Goal: Task Accomplishment & Management: Use online tool/utility

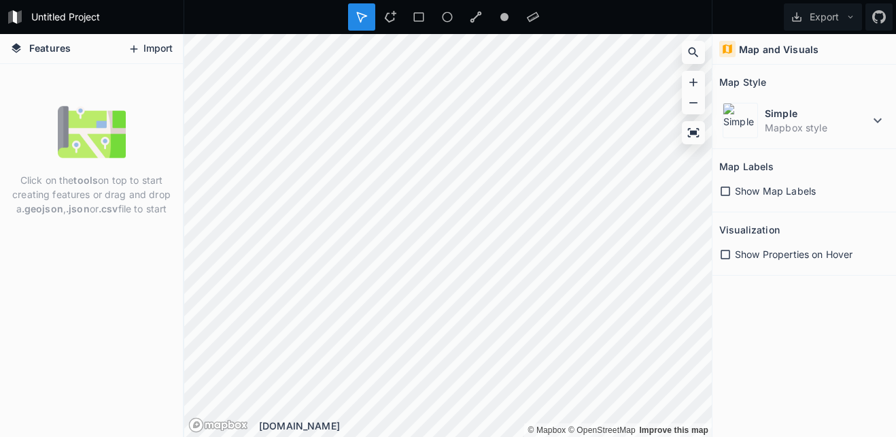
click at [160, 50] on button "Import" at bounding box center [150, 49] width 58 height 22
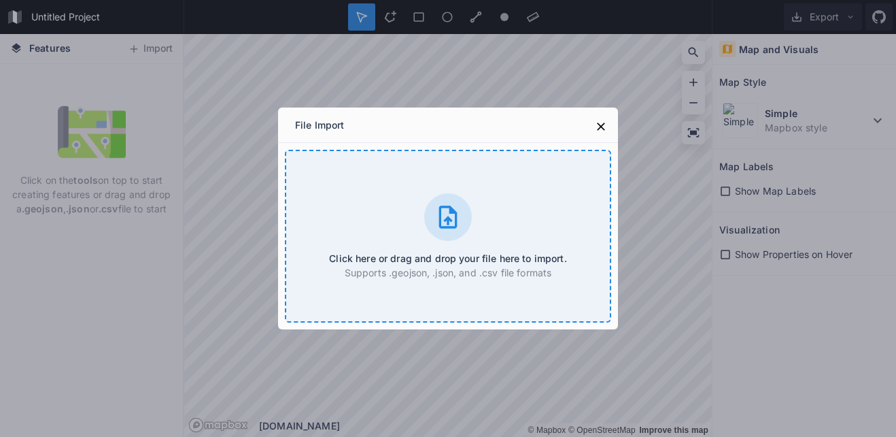
click at [345, 168] on div "Click here or drag and drop your file here to import. Supports .geojson, .json,…" at bounding box center [448, 236] width 326 height 173
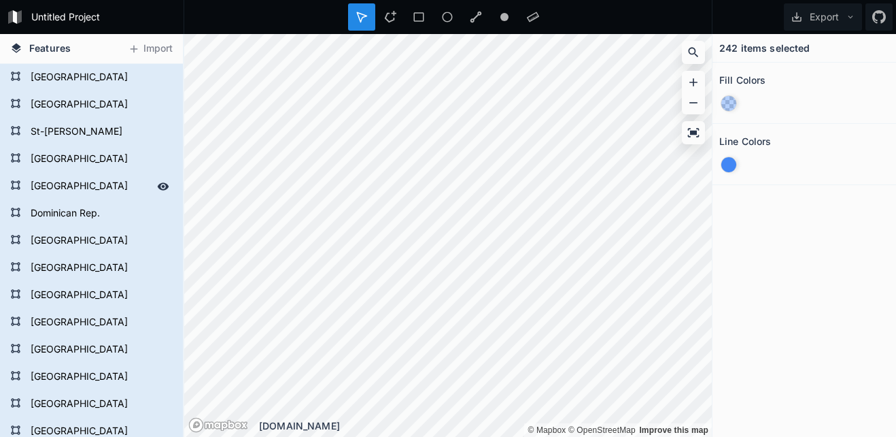
click at [92, 186] on form "[GEOGRAPHIC_DATA]" at bounding box center [90, 186] width 127 height 20
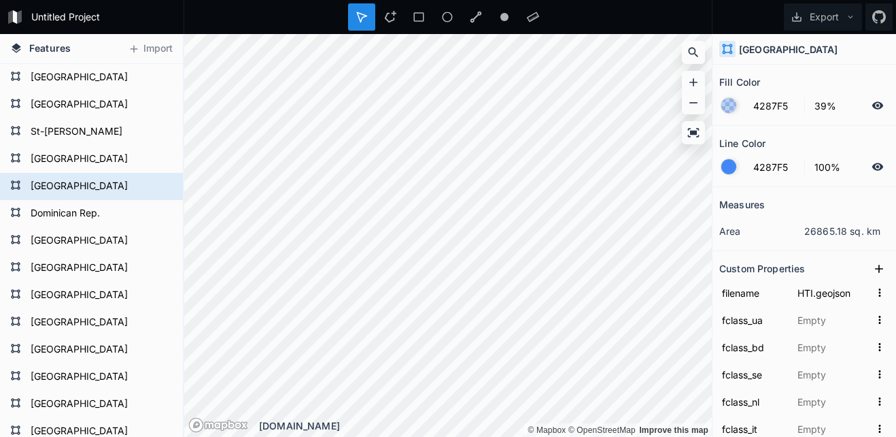
click at [729, 169] on div at bounding box center [728, 166] width 15 height 15
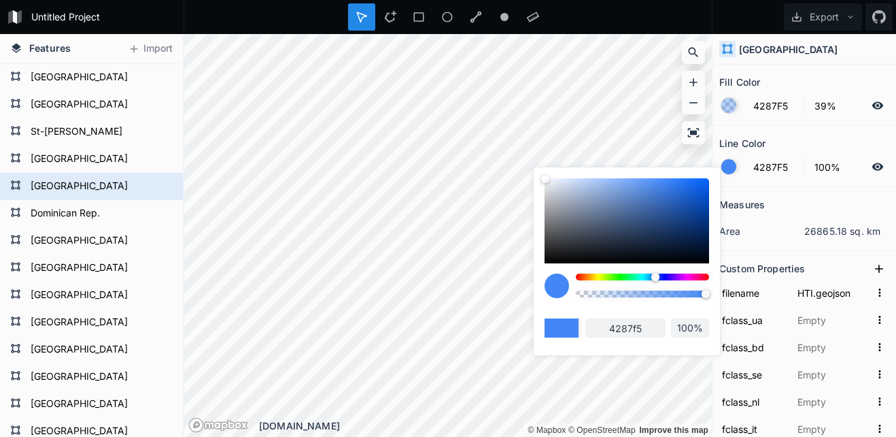
click at [724, 279] on body "Untitled Project Export Features Import [GEOGRAPHIC_DATA] [GEOGRAPHIC_DATA] [GE…" at bounding box center [448, 218] width 896 height 437
type input "F54242"
type input "f54242"
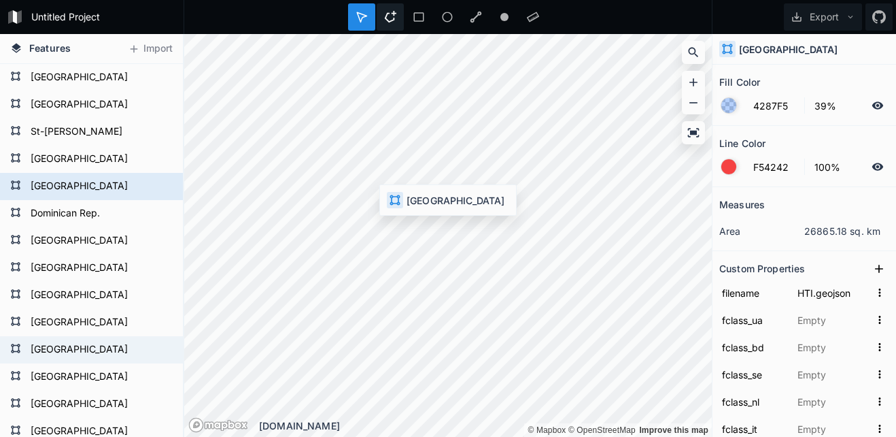
type input "4287F5"
type input "USA.geojson"
type input "美國"
type input "美国"
type input "Hoa Kỳ"
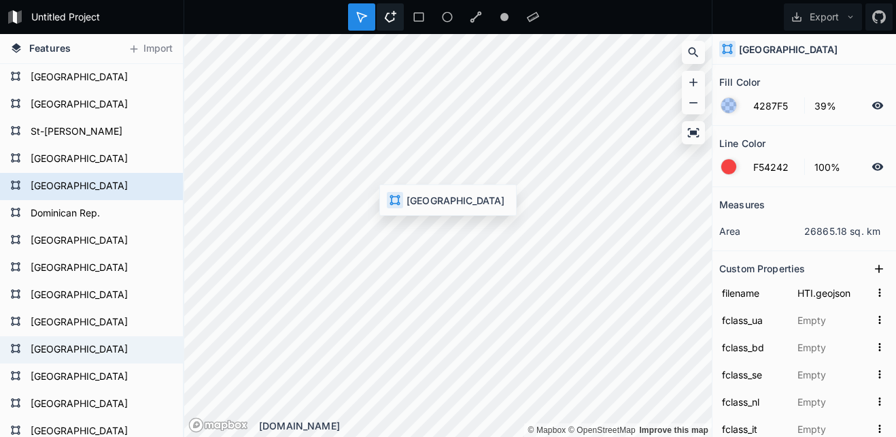
type input "[GEOGRAPHIC_DATA]"
type input "Сполучені Штати Америки"
type input "[GEOGRAPHIC_DATA]"
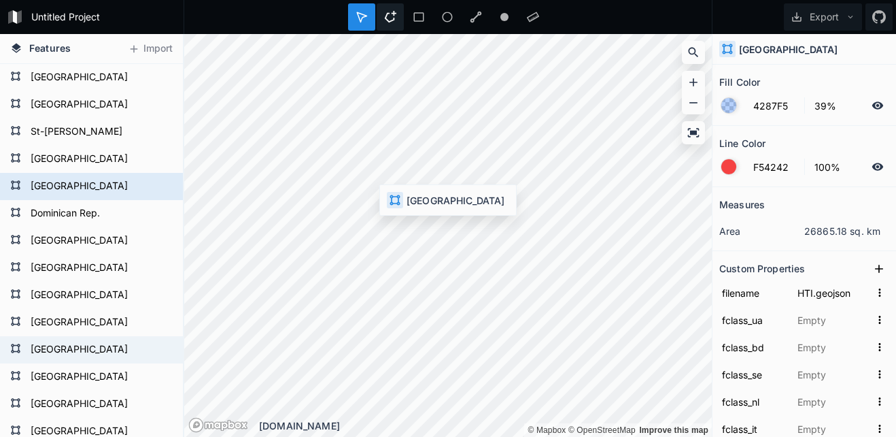
type input "[GEOGRAPHIC_DATA]"
type input "アメリカ合衆国"
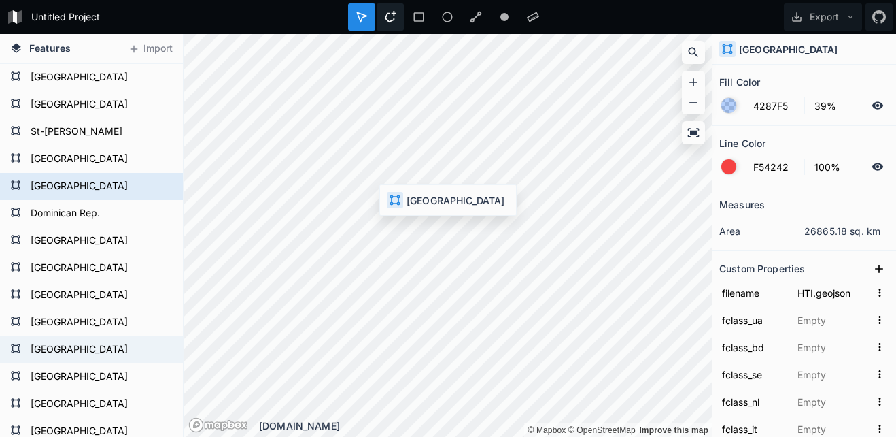
type input "Stati Uniti d'America"
type input "[GEOGRAPHIC_DATA]"
type input "Amerikai Egyesült Államok"
type input "[GEOGRAPHIC_DATA]"
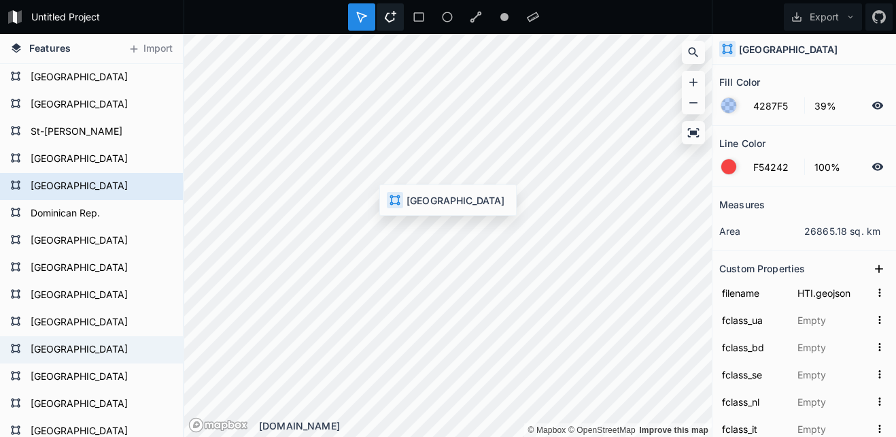
type input "[GEOGRAPHIC_DATA]"
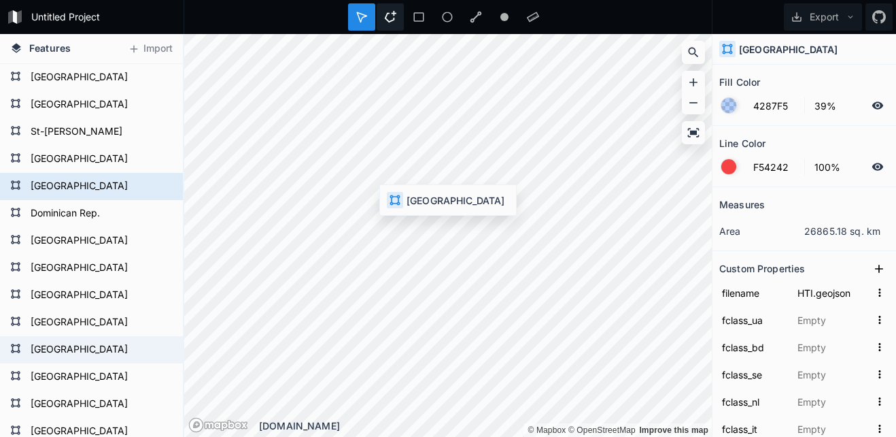
type input "[GEOGRAPHIC_DATA]"
type input "Q30"
type input "1159321369"
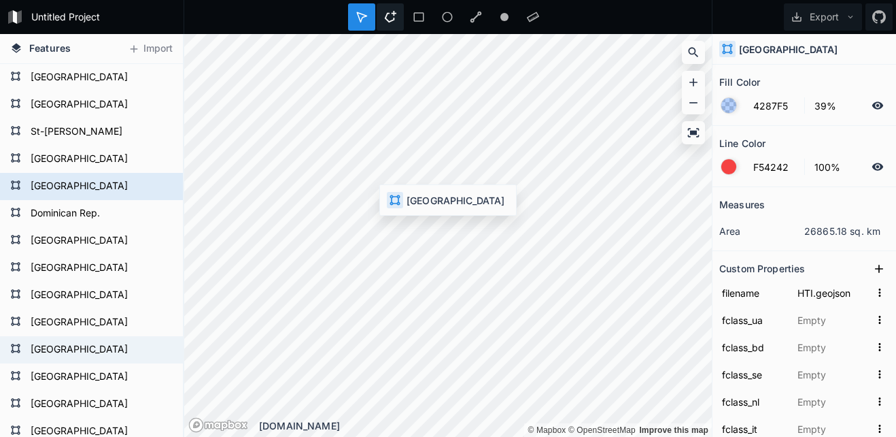
type input "39.538479"
type input "-97.482602"
type input "5.7"
type input "1.7"
type input "6"
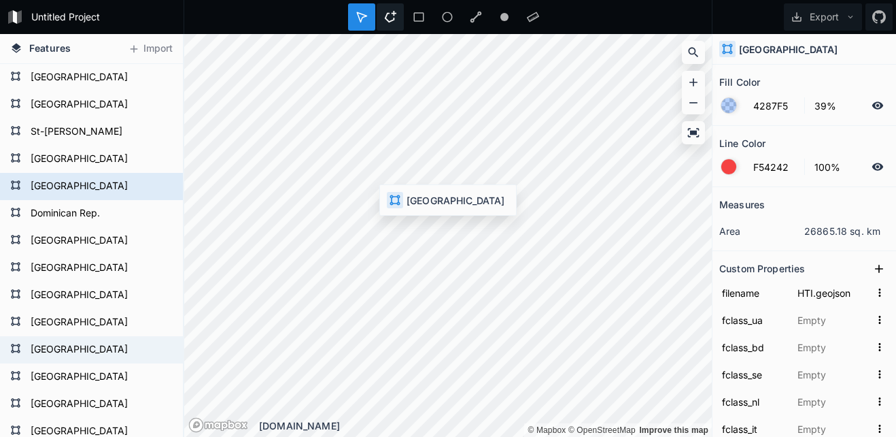
type input "13"
type input "24"
type input "[GEOGRAPHIC_DATA]"
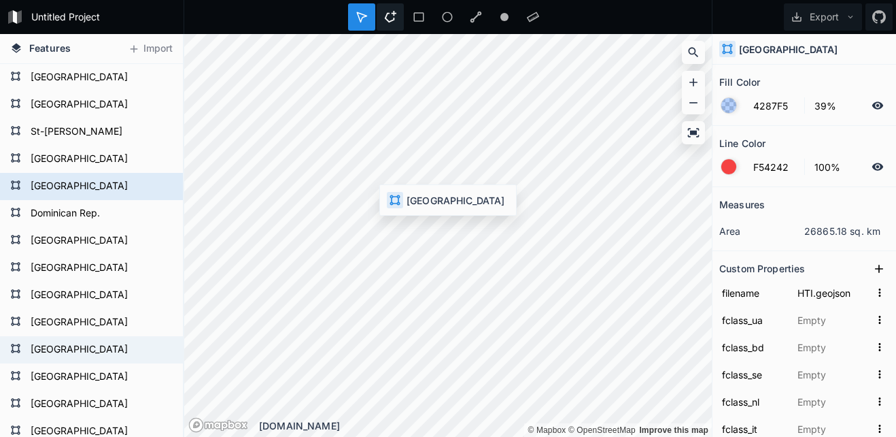
type input "[GEOGRAPHIC_DATA]"
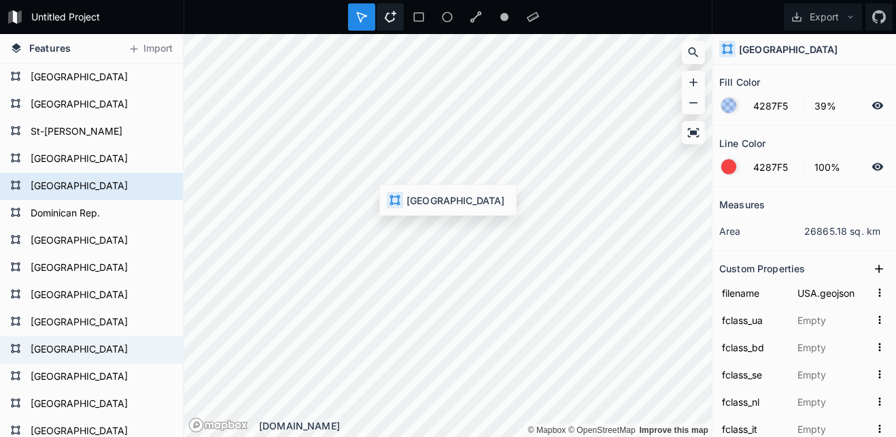
type input "[GEOGRAPHIC_DATA]"
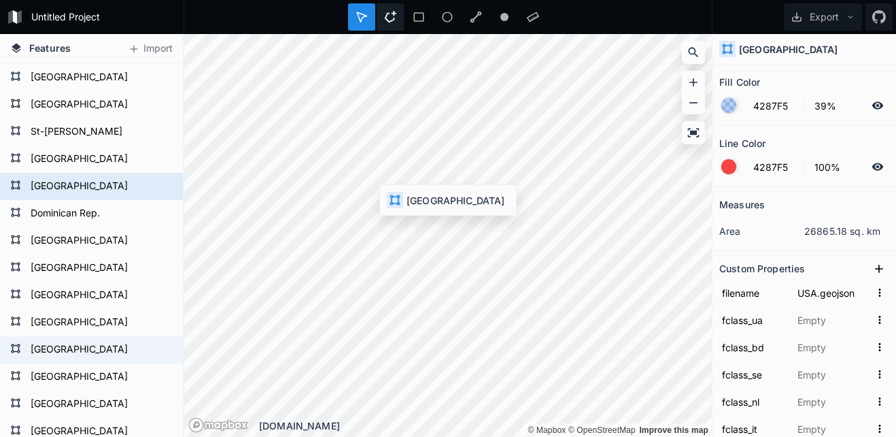
type input "[GEOGRAPHIC_DATA]"
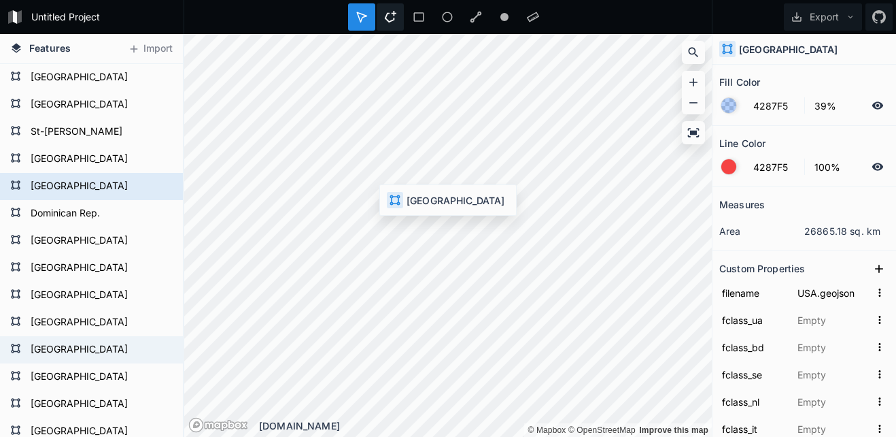
type input "[GEOGRAPHIC_DATA]"
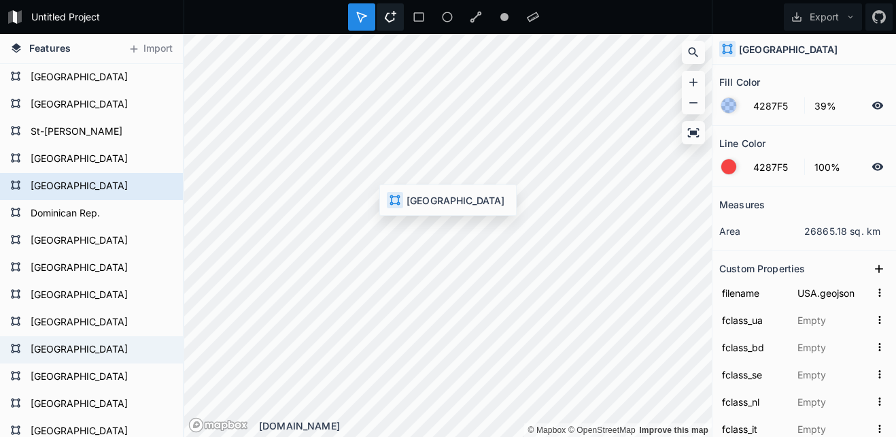
type input "[GEOGRAPHIC_DATA]"
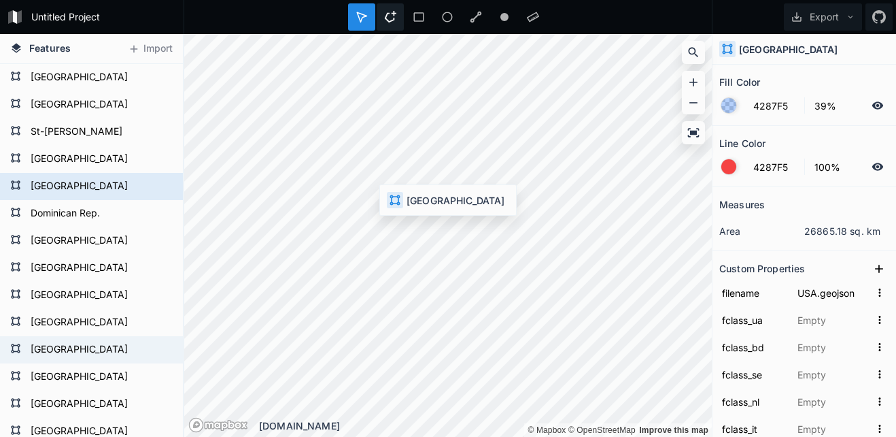
type input "[GEOGRAPHIC_DATA]"
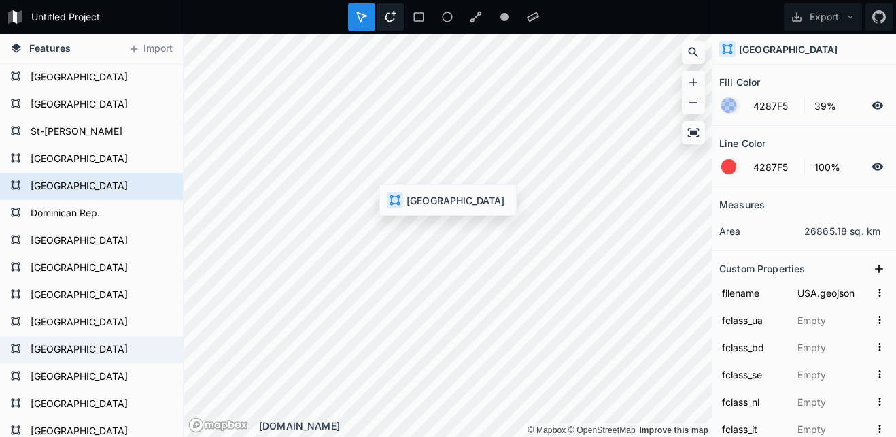
type input "[GEOGRAPHIC_DATA]"
type input "23424977"
type input "[GEOGRAPHIC_DATA]"
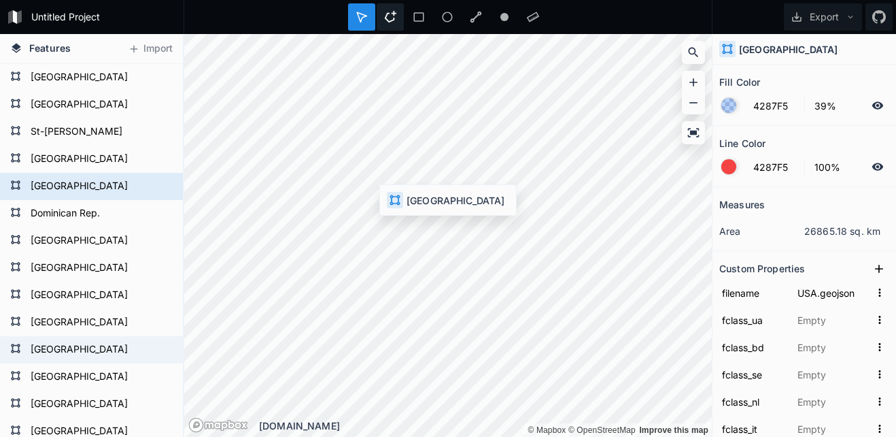
type input "US"
type input "840"
type input "[GEOGRAPHIC_DATA]"
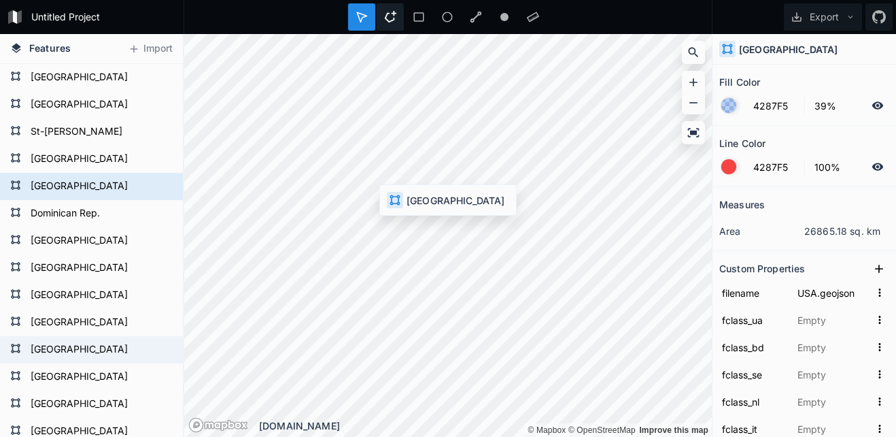
type input "[GEOGRAPHIC_DATA]"
type input "US"
type input "1. High income: OECD"
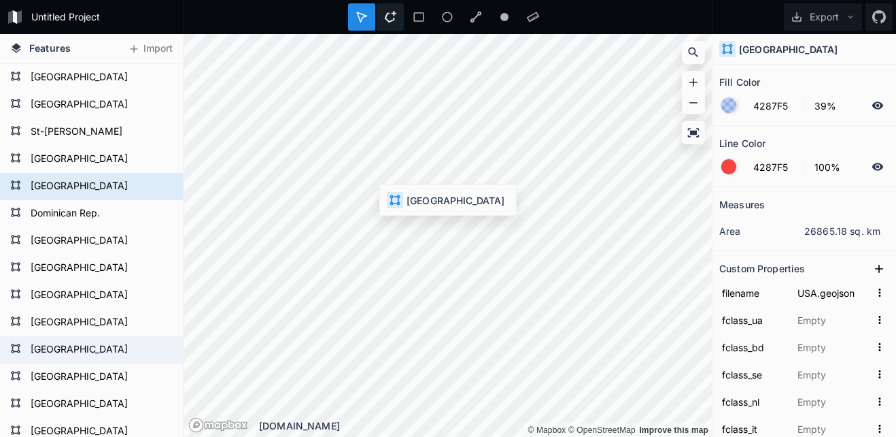
type input "1. Developed region: G7"
type input "21433226"
type input "17"
type input "328239523"
type input "1"
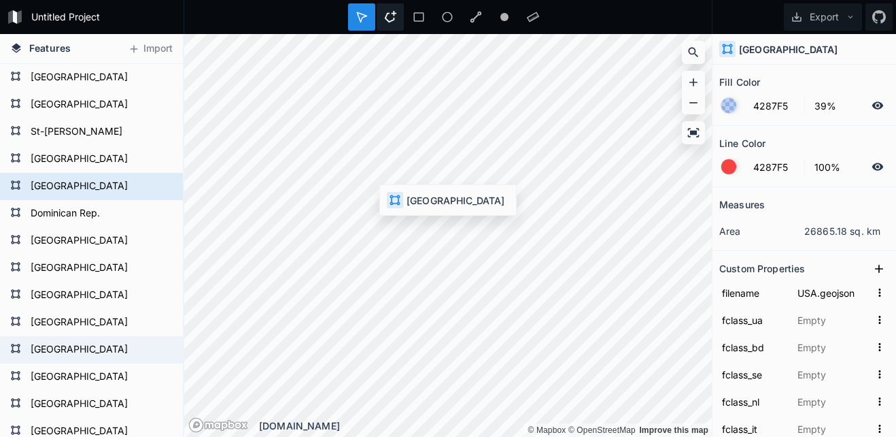
type input "1"
type input "5"
type input "4"
type input "[GEOGRAPHIC_DATA]"
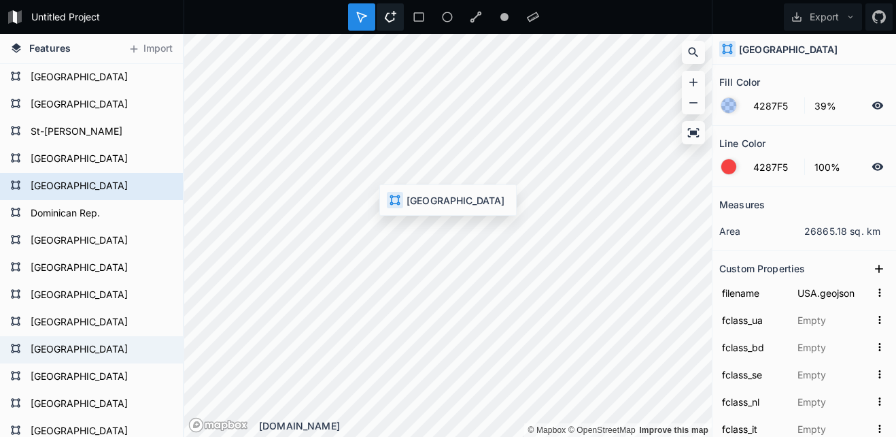
type input "[GEOGRAPHIC_DATA]"
type input "US"
type input "U.S.A."
type input "[GEOGRAPHIC_DATA]"
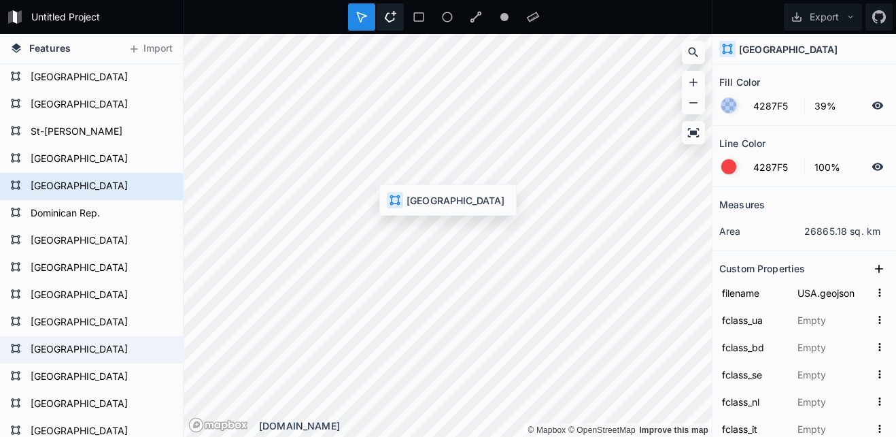
type input "[GEOGRAPHIC_DATA]"
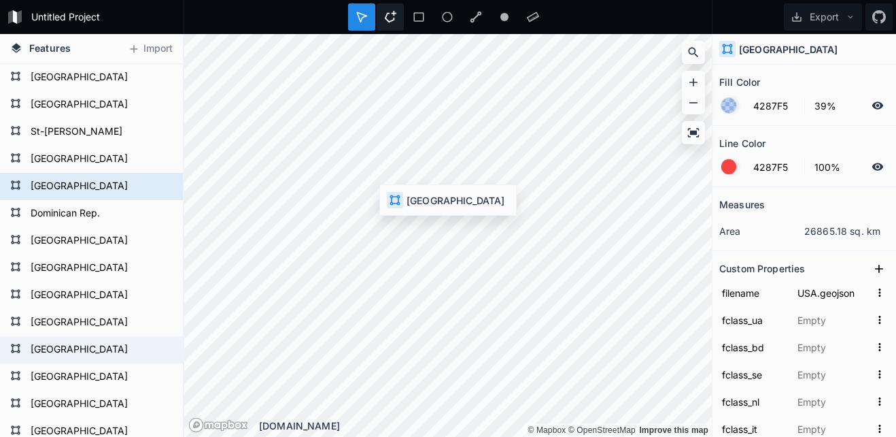
type input "[GEOGRAPHIC_DATA]"
type input "Country"
type input "1"
type input "US1"
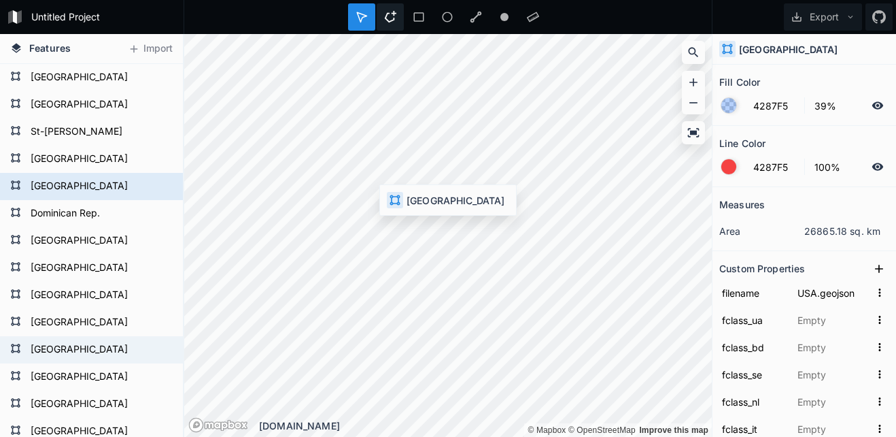
type input "[GEOGRAPHIC_DATA]"
type input "2"
type input "5"
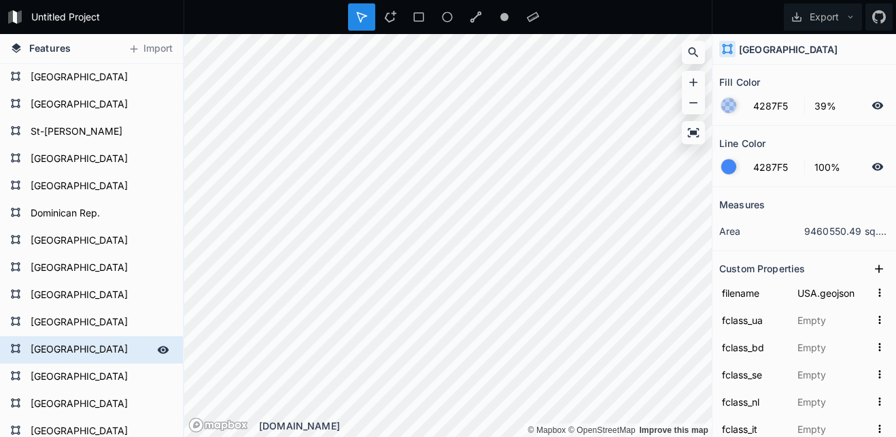
click at [116, 350] on form "[GEOGRAPHIC_DATA]" at bounding box center [90, 349] width 127 height 20
click at [157, 341] on div at bounding box center [163, 349] width 19 height 19
click at [157, 345] on icon at bounding box center [163, 349] width 12 height 12
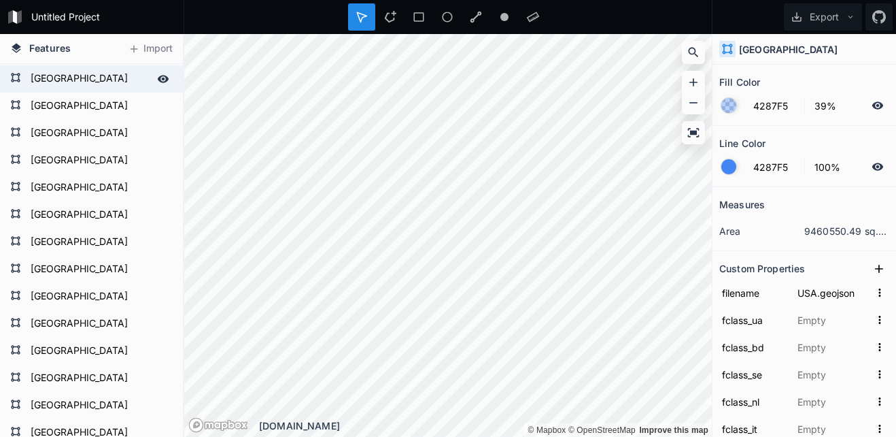
scroll to position [1904, 0]
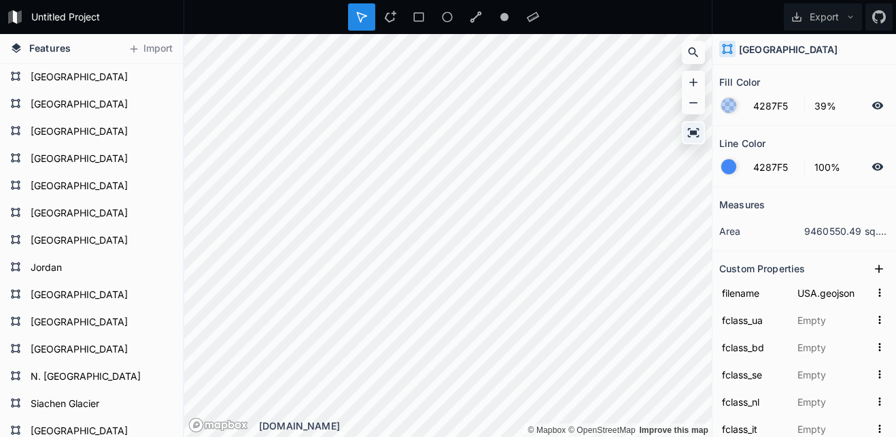
click at [688, 141] on div at bounding box center [693, 132] width 20 height 20
click at [18, 212] on icon at bounding box center [15, 211] width 9 height 9
type input "AFG.geojson"
type input "阿富汗"
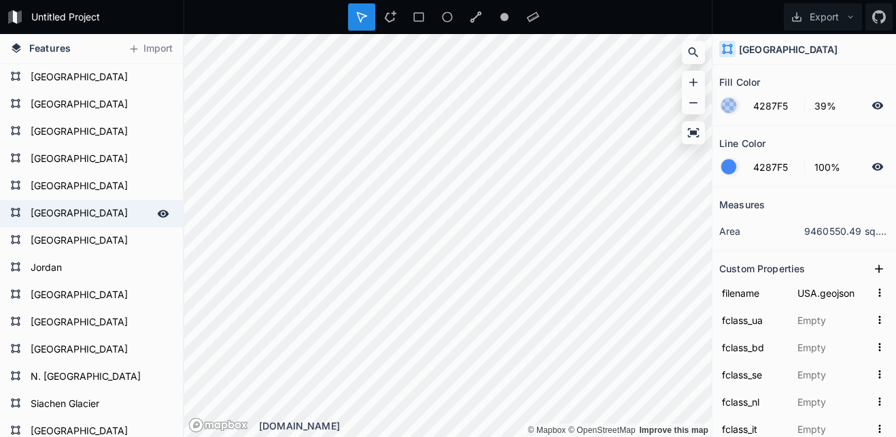
type input "[GEOGRAPHIC_DATA]"
type input "Афганістан"
type input "[GEOGRAPHIC_DATA]"
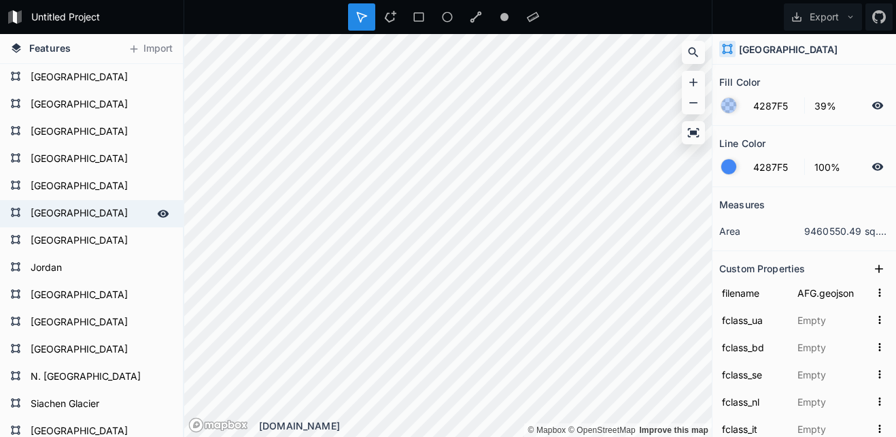
type input "[GEOGRAPHIC_DATA]"
type input "Afeganistão"
type input "[GEOGRAPHIC_DATA]"
type input "아프가니스탄"
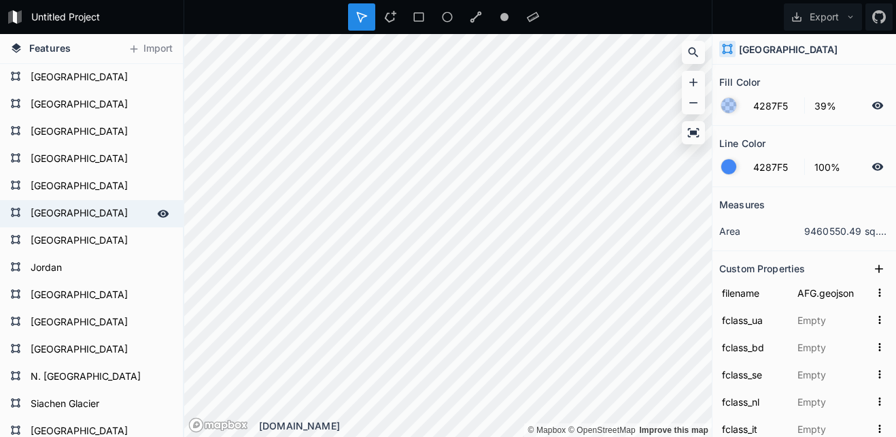
type input "アフガニスタン"
type input "[GEOGRAPHIC_DATA]"
type input "Afganisztán"
type input "अफ़्गानिस्तान"
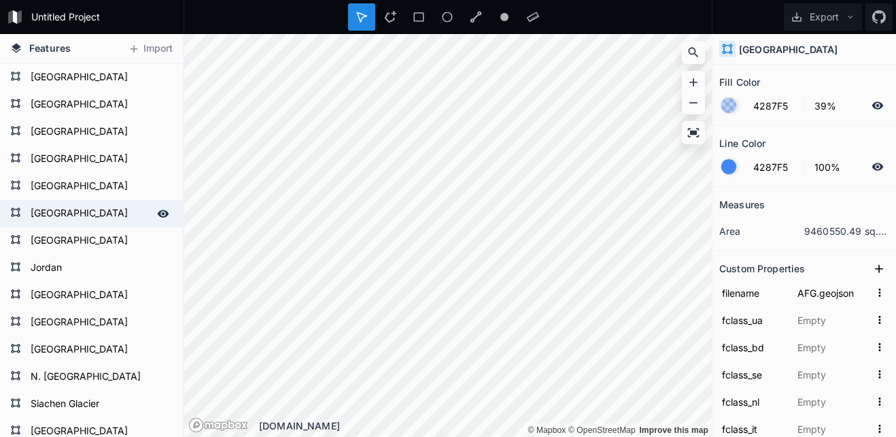
type input "אפגניסטן"
type input "Αφγανιστάν"
type input "[GEOGRAPHIC_DATA]"
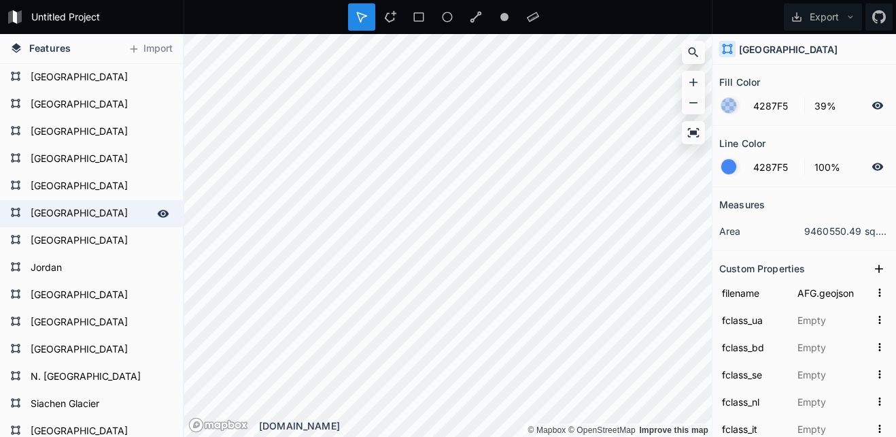
type input "[GEOGRAPHIC_DATA]"
type input "আফগানিস্তান"
type input "[GEOGRAPHIC_DATA]"
type input "Q889"
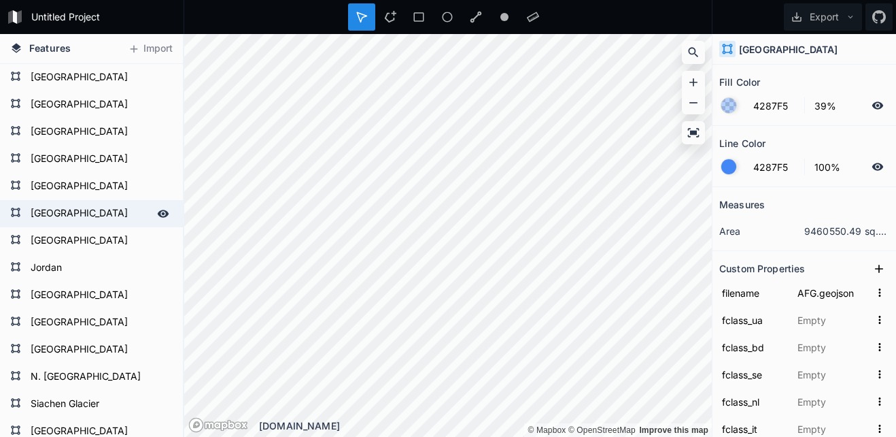
type input "1159320319"
type input "34.164262"
type input "66.496586"
type input "7"
type input "3"
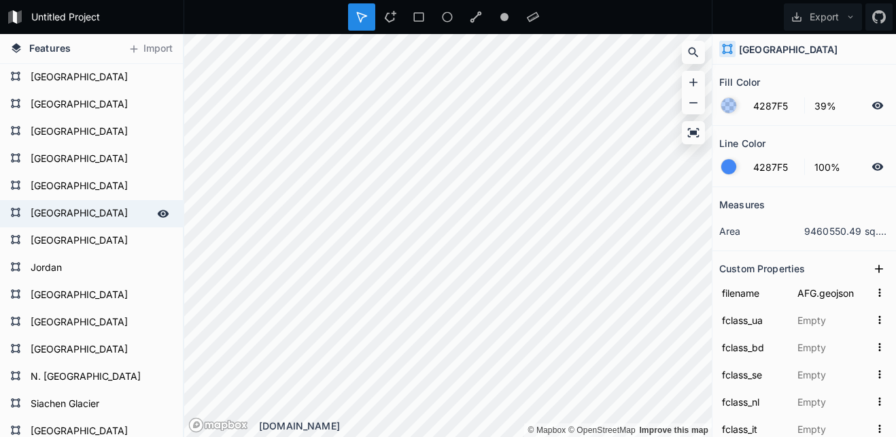
type input "4"
type input "11"
type input "[GEOGRAPHIC_DATA]"
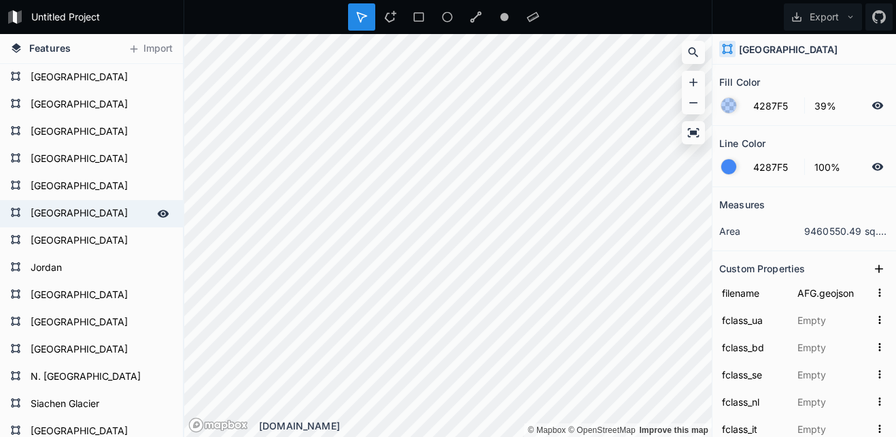
type input "Asia"
type input "AFG"
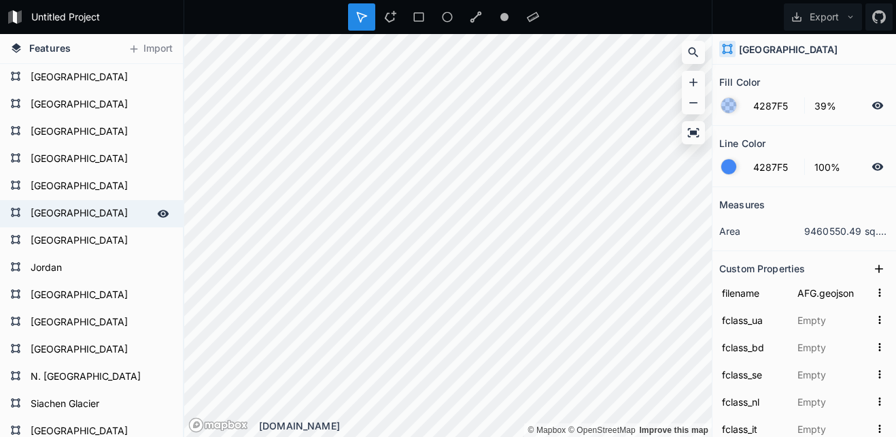
type input "AFG"
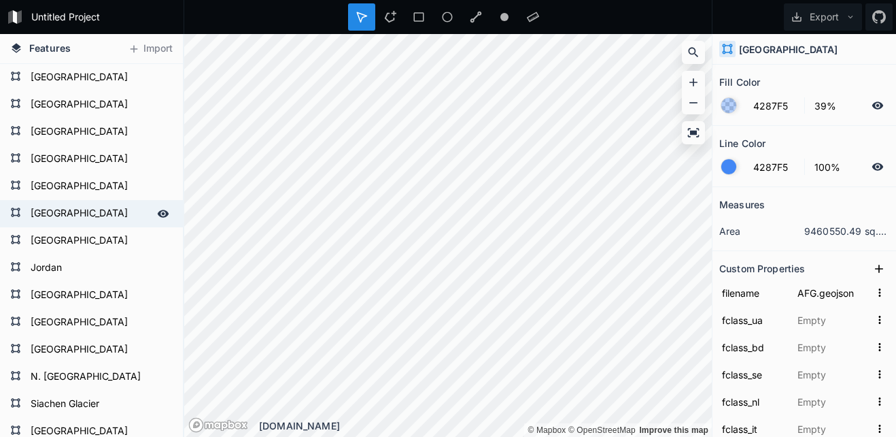
type input "AFG"
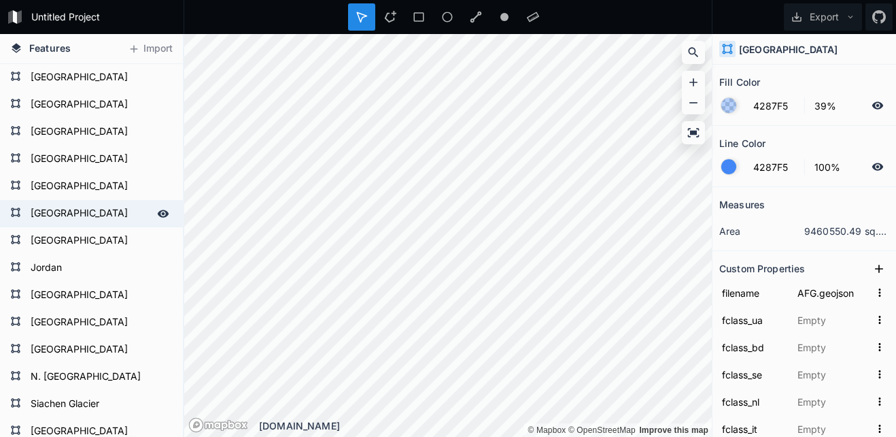
type input "AFG"
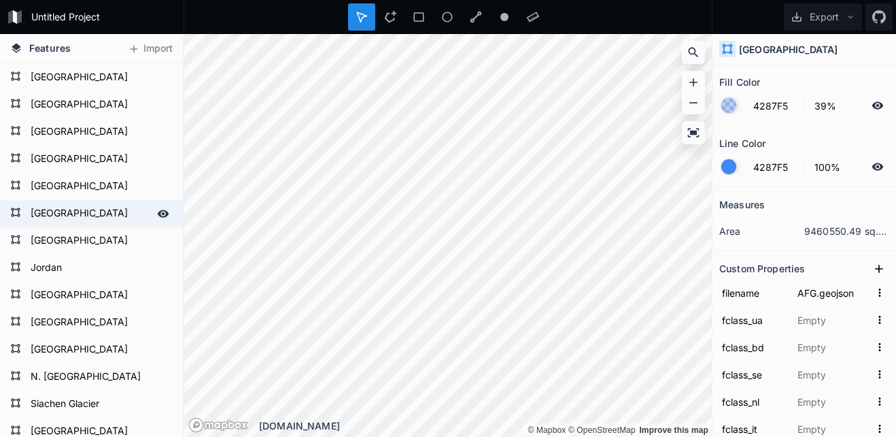
type input "AFG"
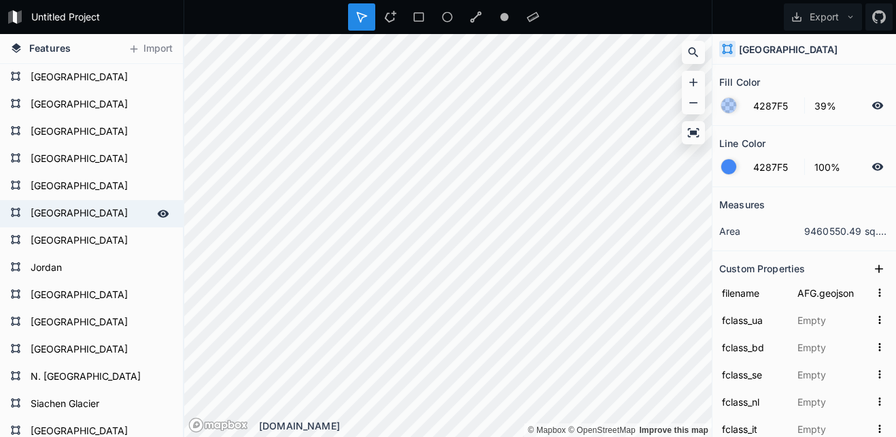
type input "AFG"
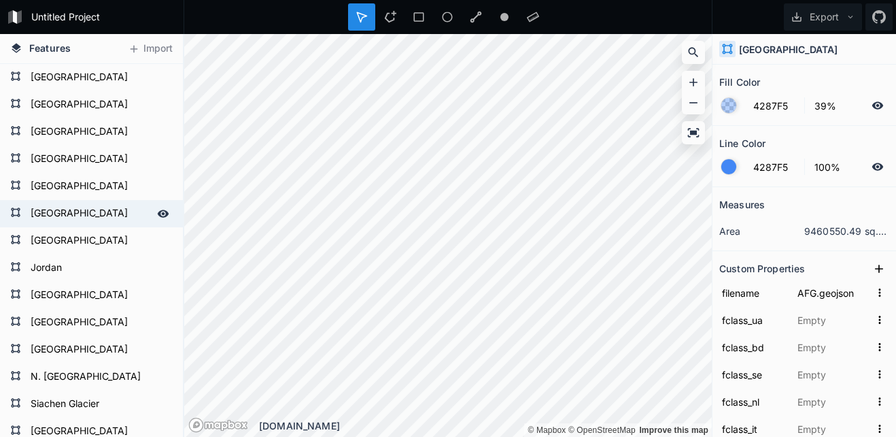
type input "AFG"
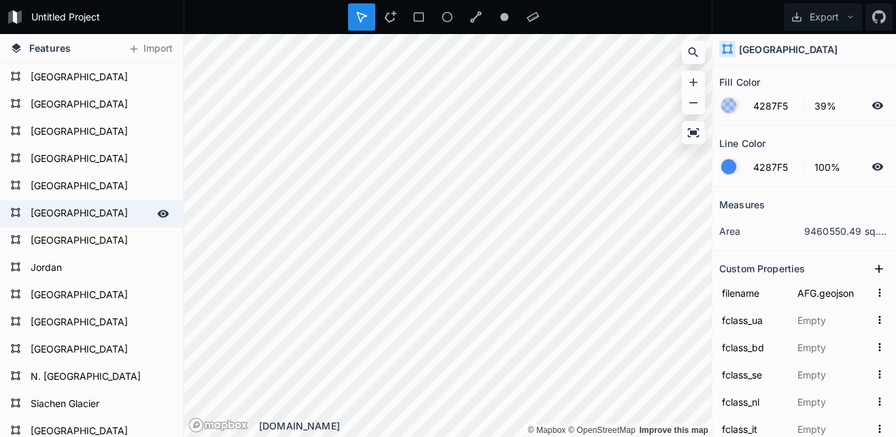
type input "23424739"
type input "AFG"
type input "AF"
type input "004"
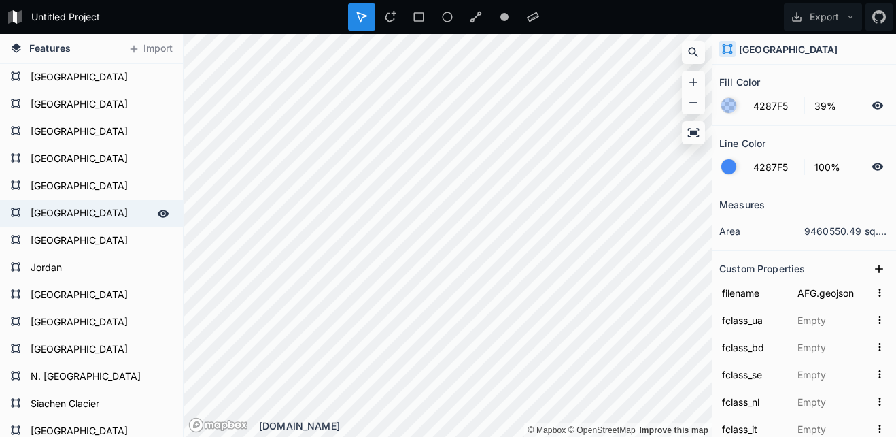
type input "004"
type input "AFG"
type input "AF"
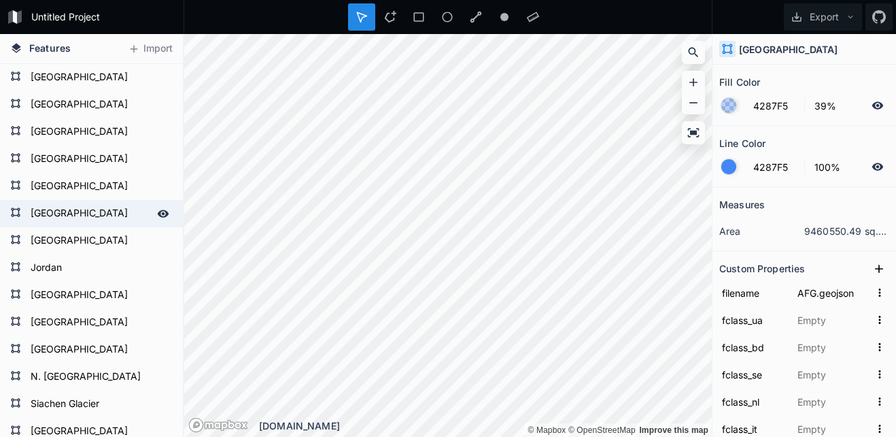
type input "AF"
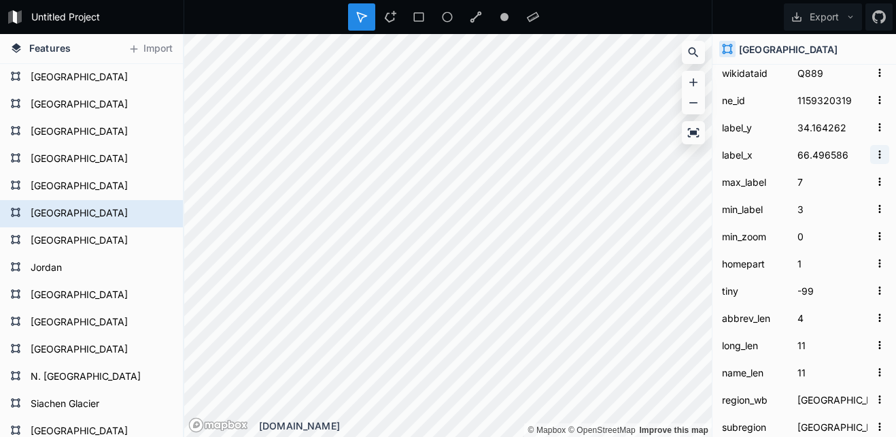
click at [874, 160] on icon "button" at bounding box center [880, 154] width 12 height 12
click at [801, 148] on input "66.496586" at bounding box center [832, 154] width 75 height 20
drag, startPoint x: 838, startPoint y: 156, endPoint x: 760, endPoint y: 152, distance: 78.3
click at [760, 152] on form "label_x 66.496586" at bounding box center [804, 154] width 170 height 27
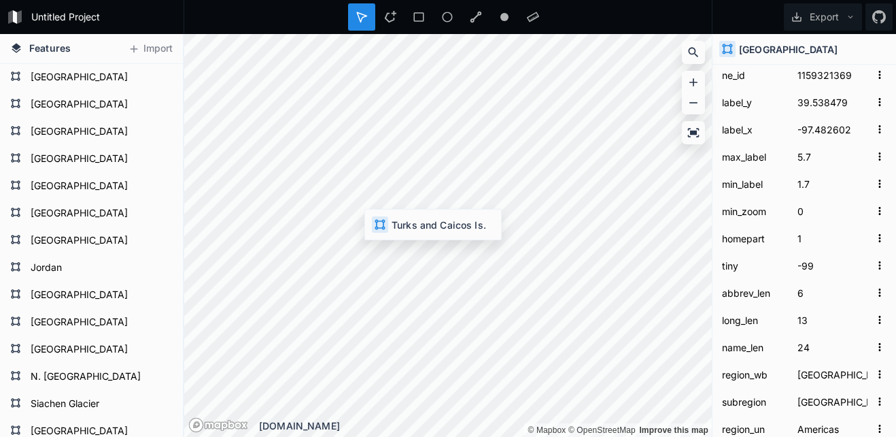
scroll to position [1879, 0]
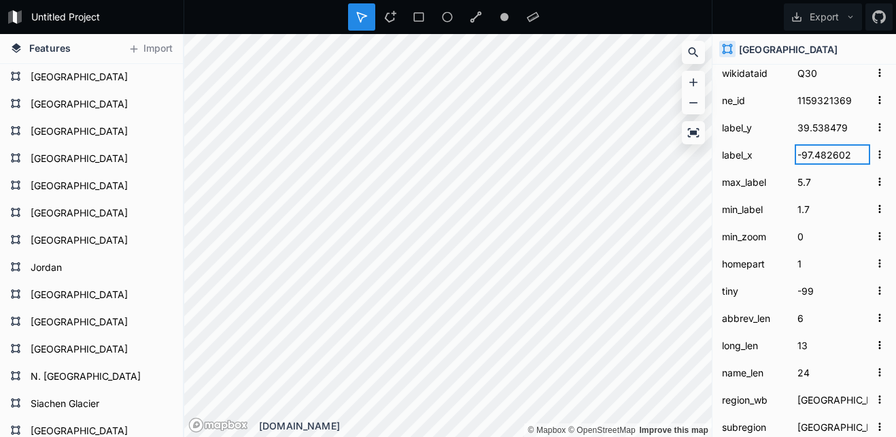
click at [823, 158] on input "-97.482602" at bounding box center [832, 154] width 75 height 20
click input "submit" at bounding box center [0, 0] width 0 height 0
click at [839, 209] on input "1.7" at bounding box center [832, 209] width 75 height 20
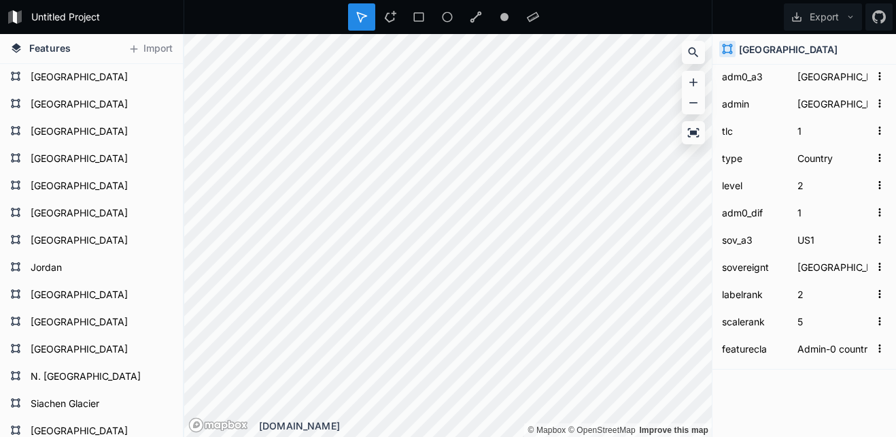
scroll to position [4487, 0]
click at [804, 351] on input "Admin-0 country" at bounding box center [832, 347] width 75 height 20
click at [874, 347] on icon "button" at bounding box center [880, 347] width 12 height 12
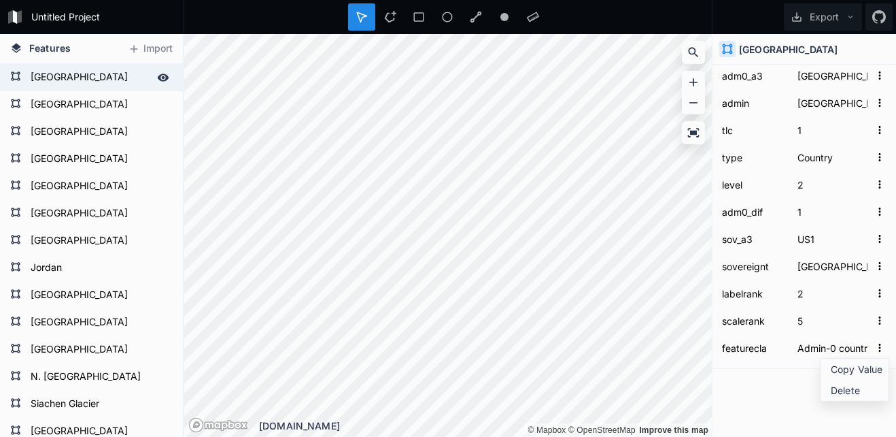
click at [21, 75] on div "[GEOGRAPHIC_DATA]" at bounding box center [91, 77] width 183 height 27
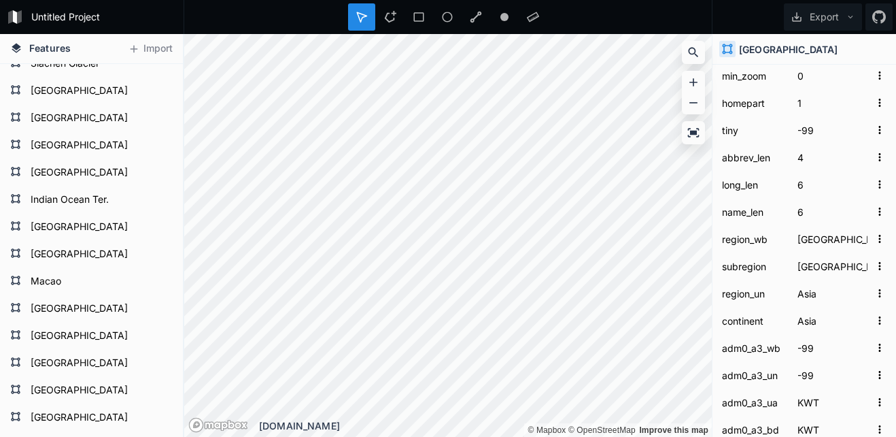
scroll to position [0, 0]
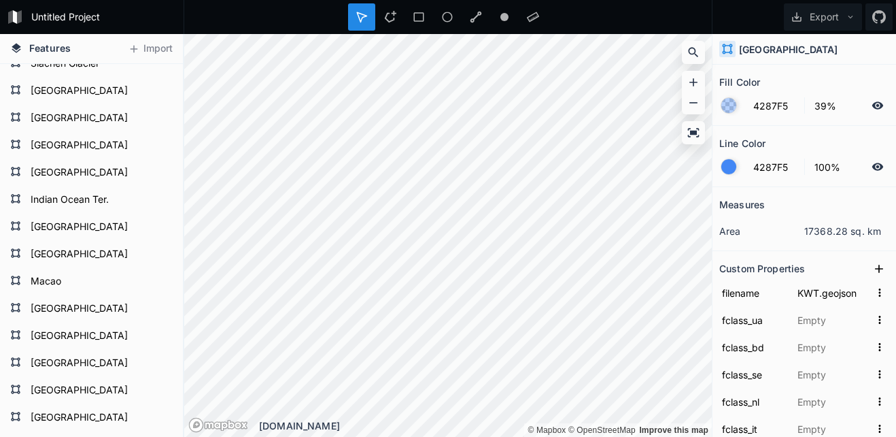
click at [737, 197] on div "Features Import [GEOGRAPHIC_DATA] Indian Ocean Ter. [GEOGRAPHIC_DATA] [GEOGRAPH…" at bounding box center [448, 235] width 896 height 403
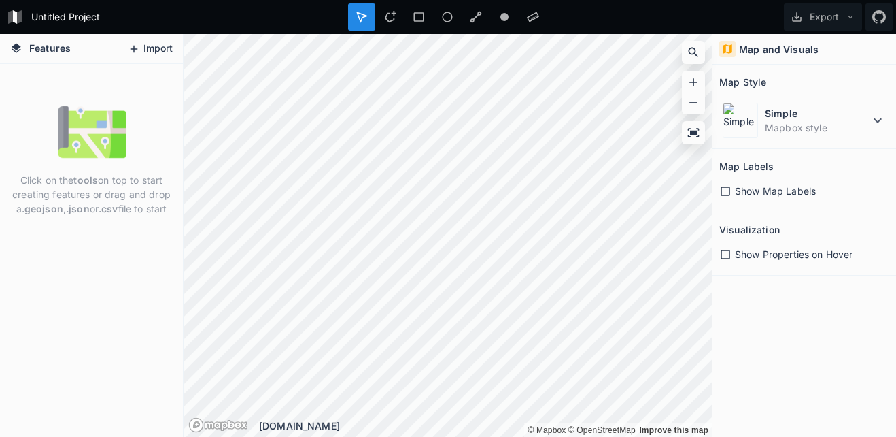
click at [148, 52] on button "Import" at bounding box center [150, 49] width 58 height 22
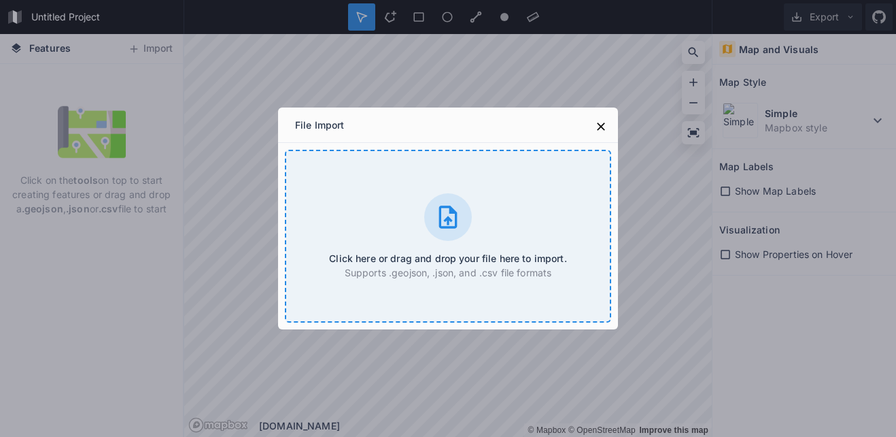
click at [467, 226] on div at bounding box center [448, 217] width 48 height 48
